Goal: Transaction & Acquisition: Subscribe to service/newsletter

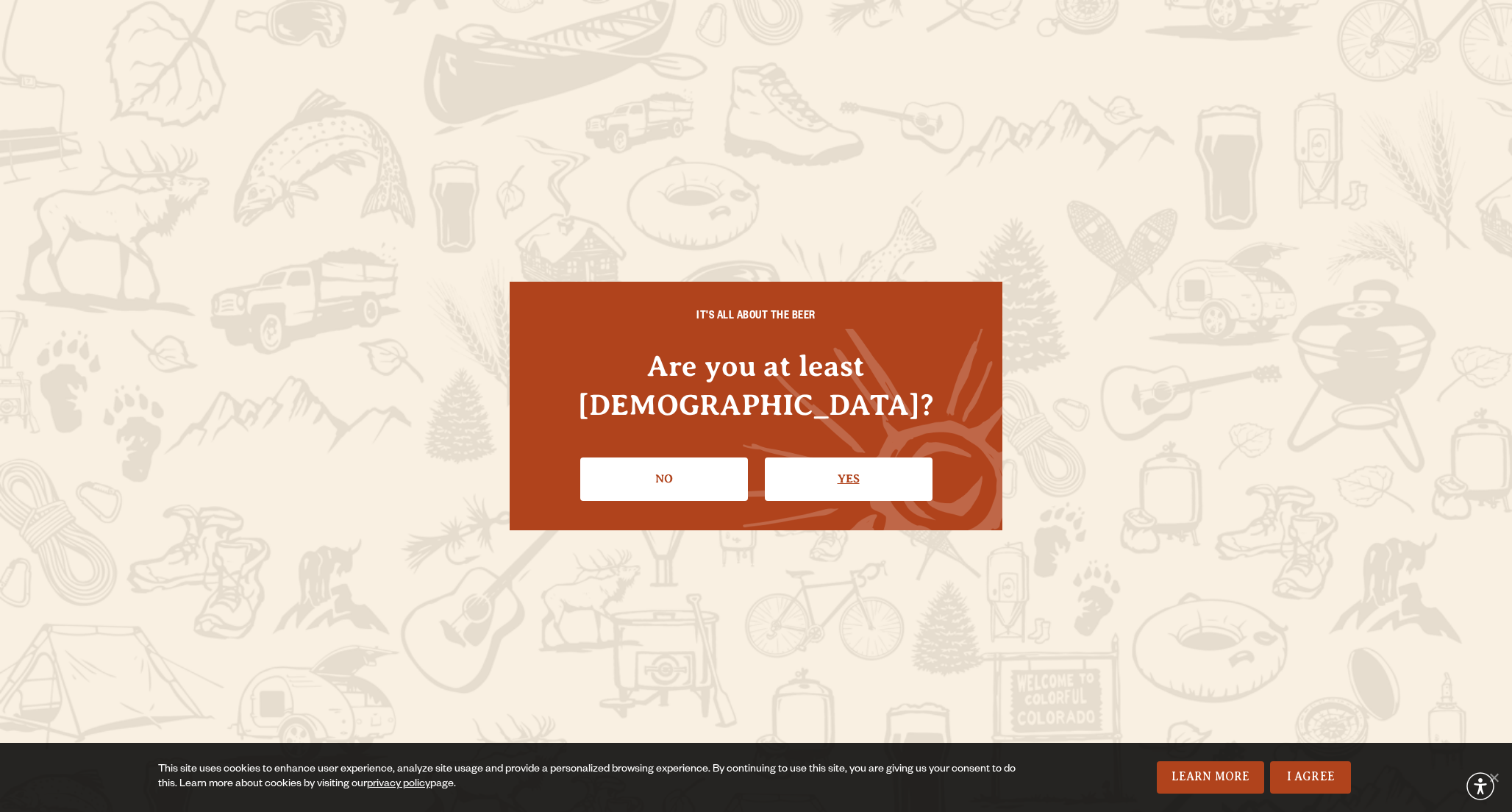
click at [831, 457] on link "Yes" at bounding box center [849, 478] width 168 height 43
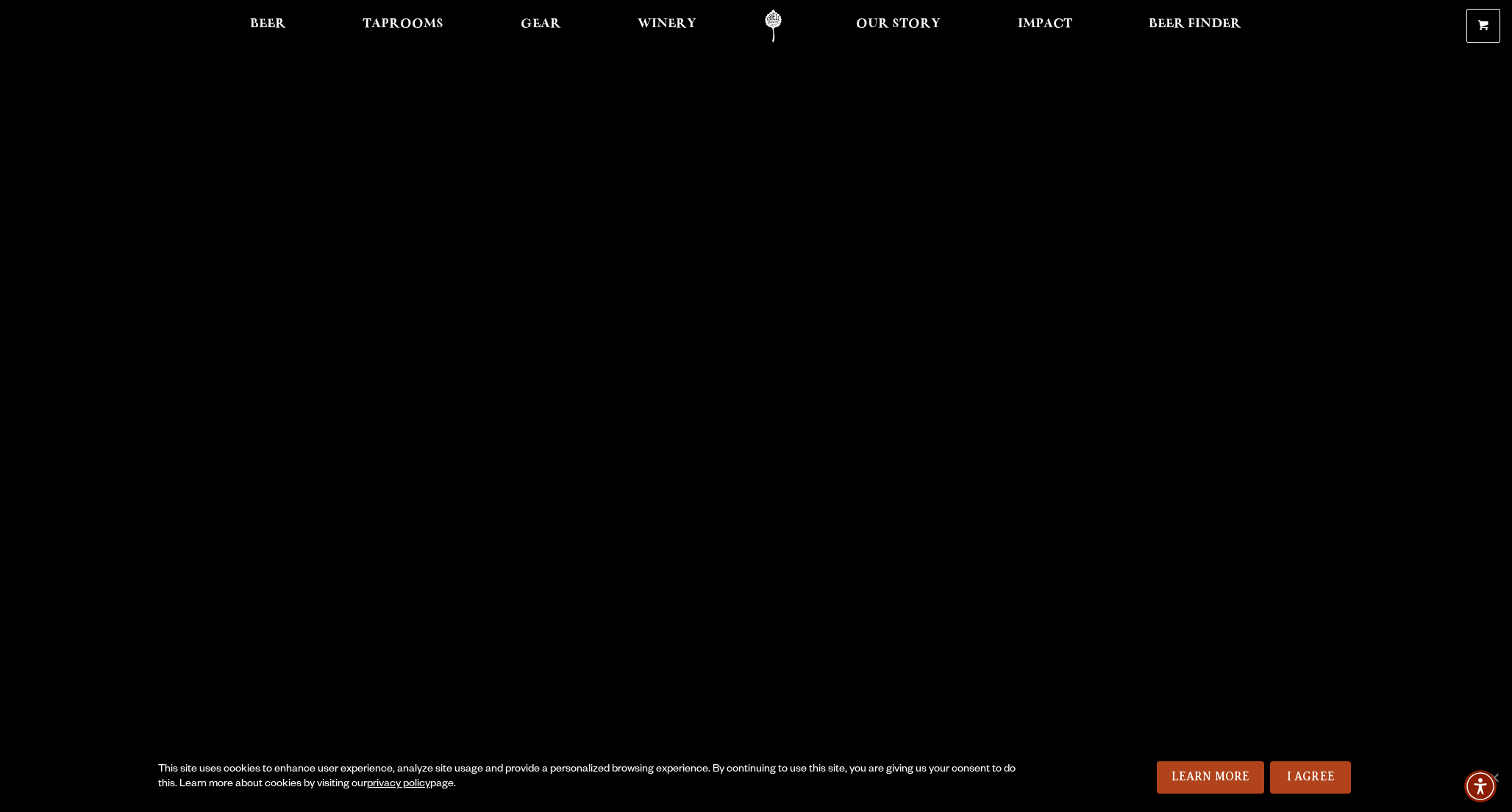
scroll to position [1282, 0]
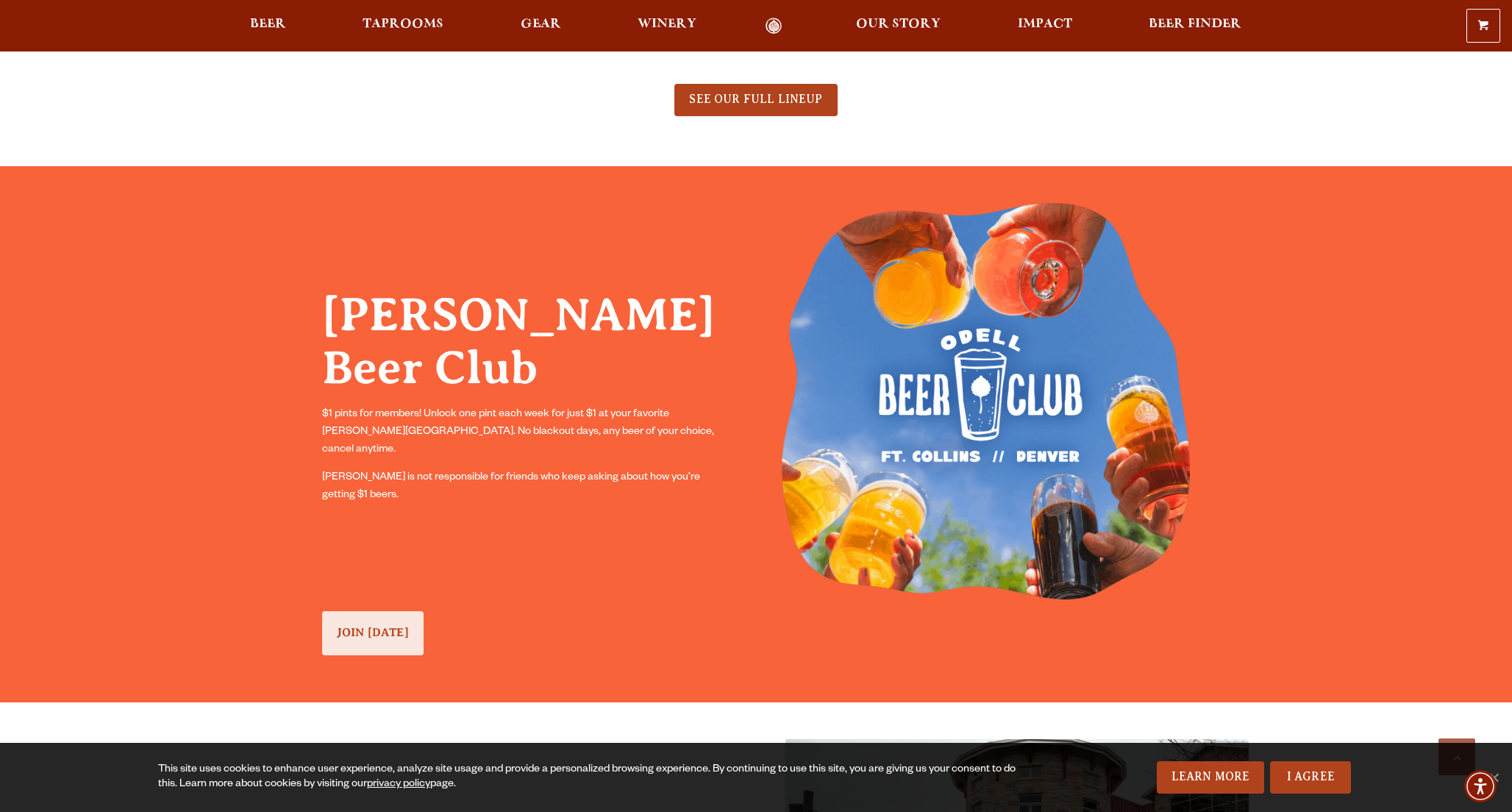
click at [339, 639] on link "JOIN [DATE]" at bounding box center [372, 633] width 101 height 43
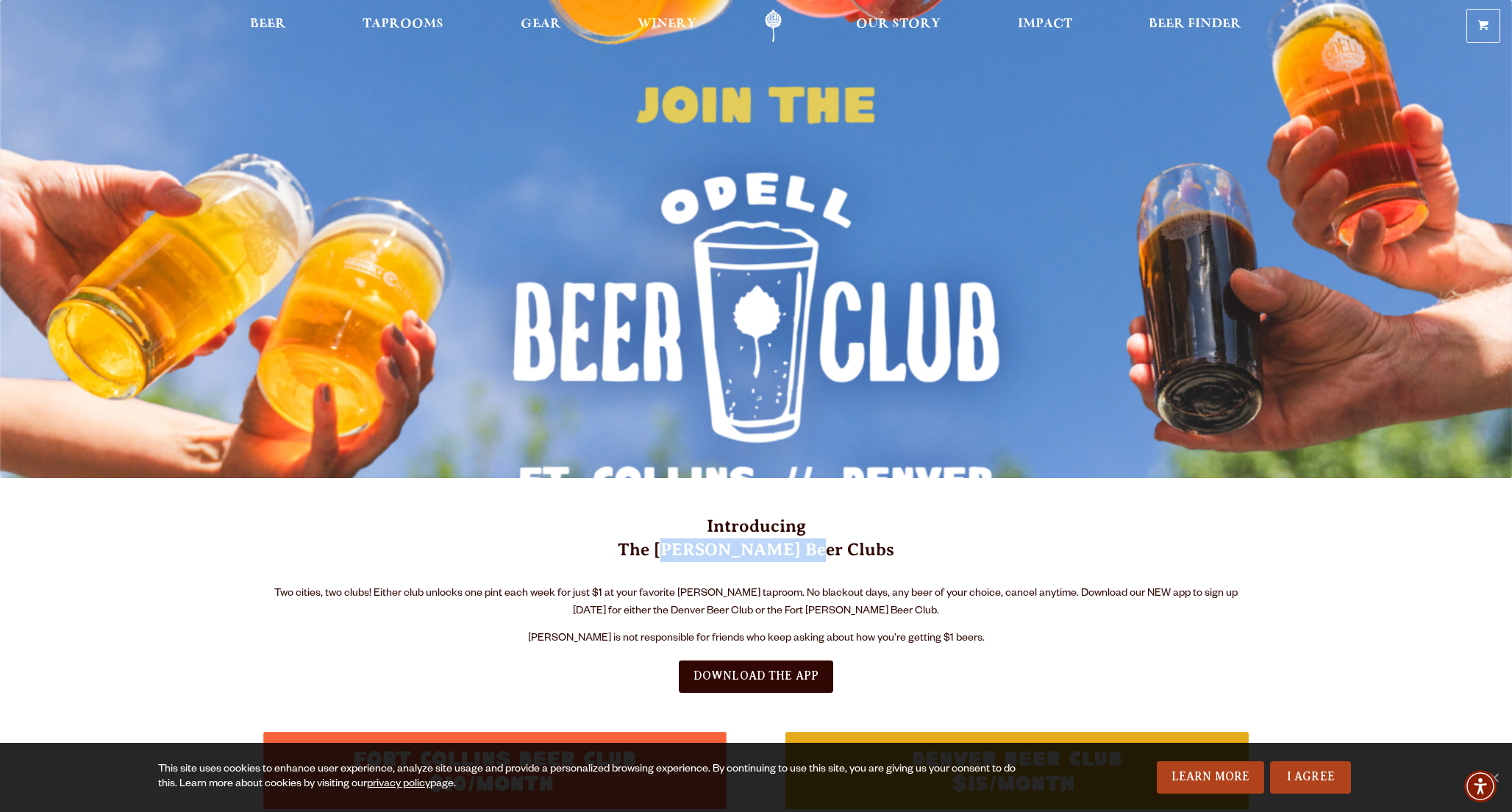
drag, startPoint x: 707, startPoint y: 549, endPoint x: 832, endPoint y: 547, distance: 125.0
click at [832, 547] on h3 "Introducing The [PERSON_NAME] Beer Clubs" at bounding box center [755, 547] width 985 height 64
copy h3 "[PERSON_NAME] Beer Club"
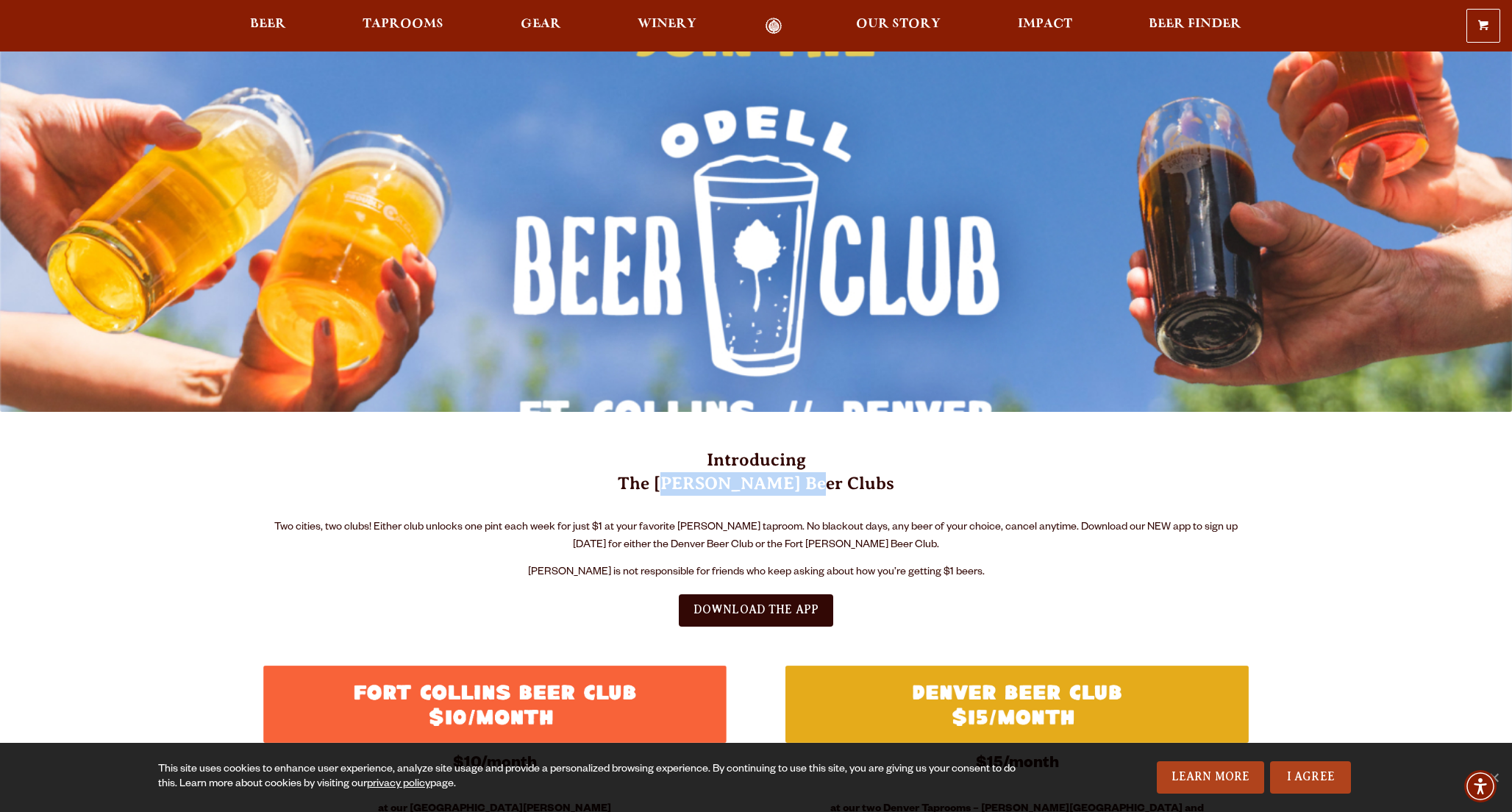
scroll to position [274, 0]
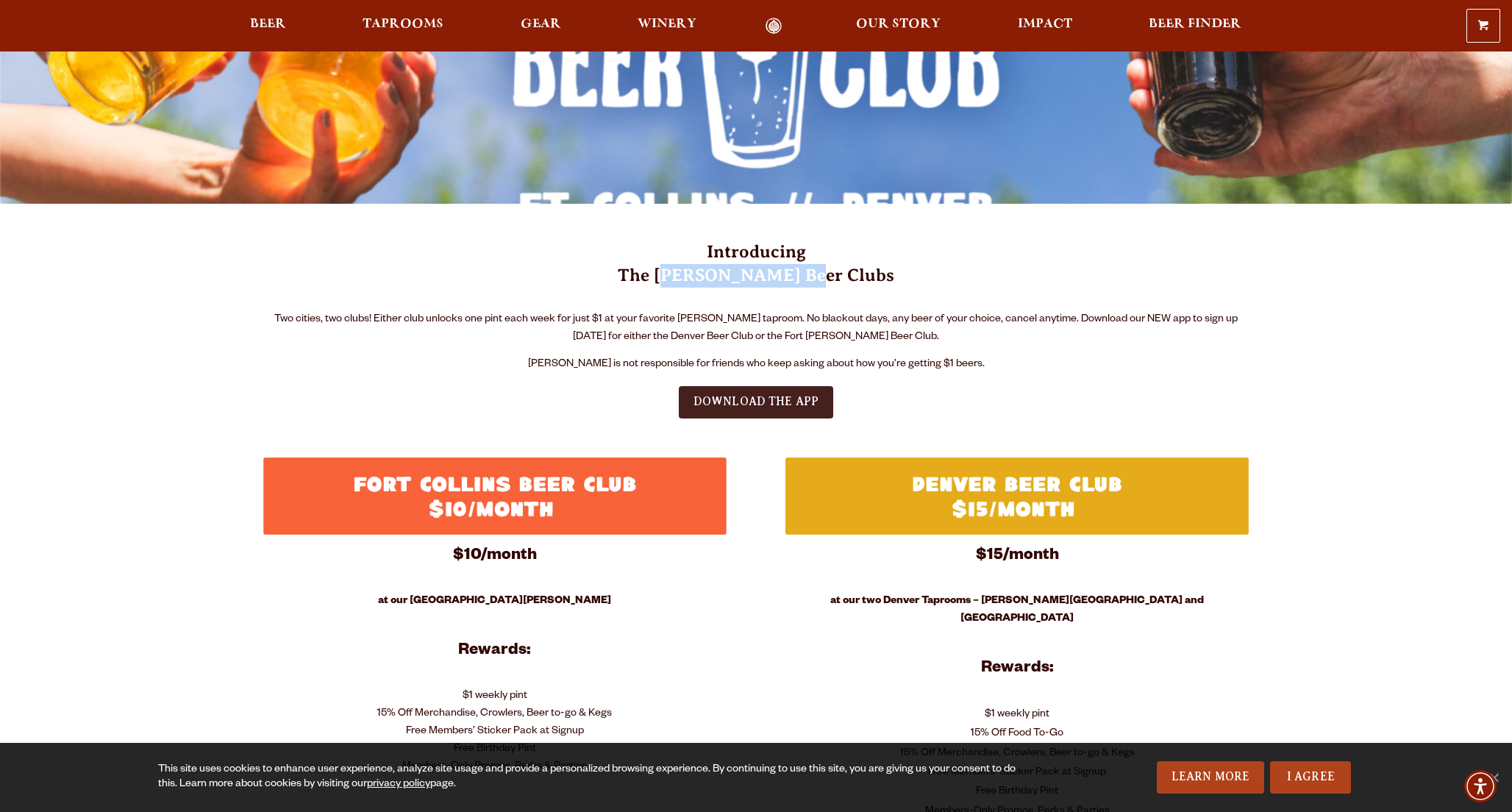
click at [772, 396] on span "DOWNLOAD THE APP" at bounding box center [756, 402] width 126 height 13
